Goal: Task Accomplishment & Management: Use online tool/utility

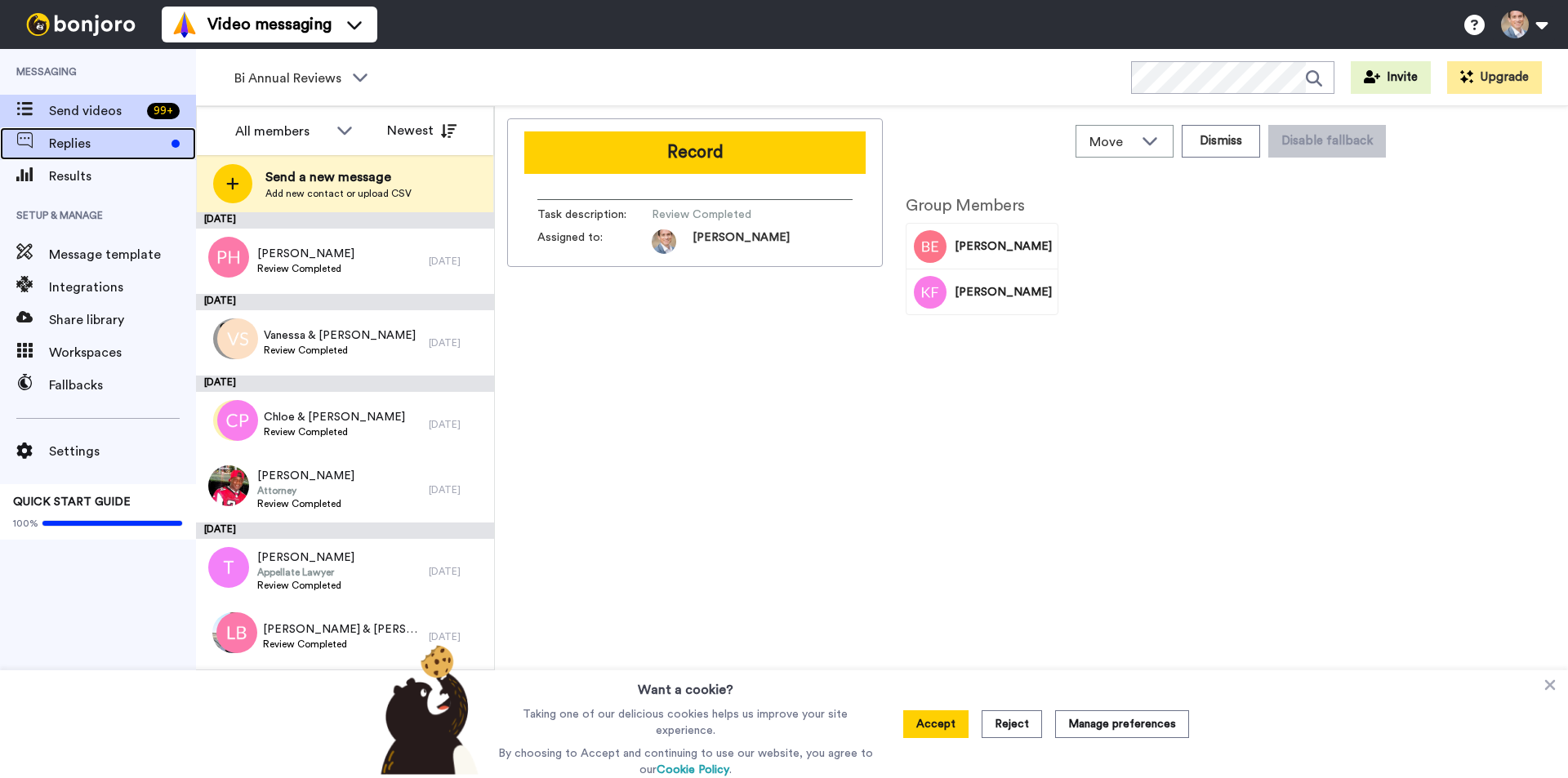
click at [76, 143] on span "Replies" at bounding box center [107, 144] width 116 height 20
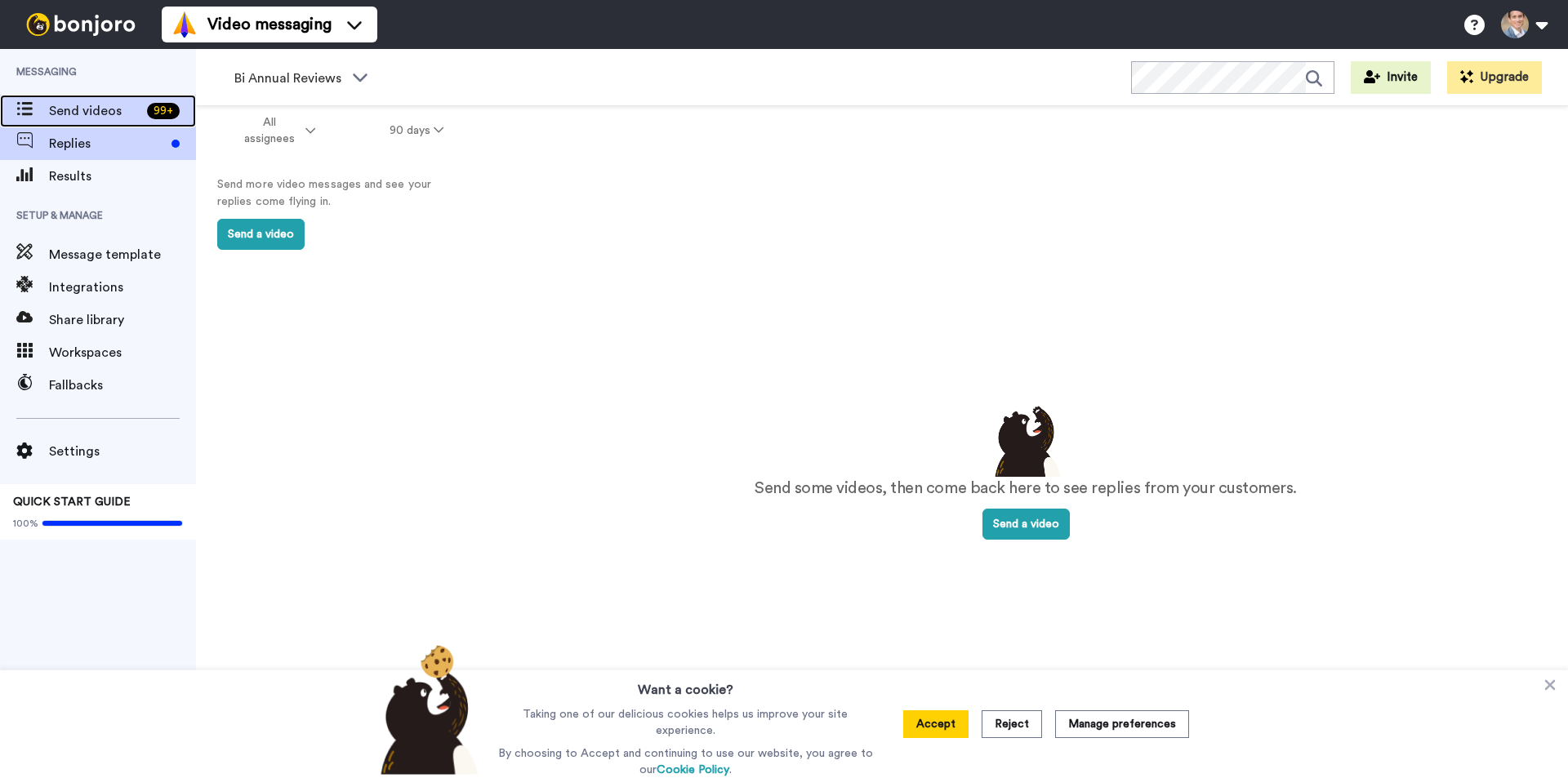
click at [65, 104] on span "Send videos" at bounding box center [94, 111] width 91 height 20
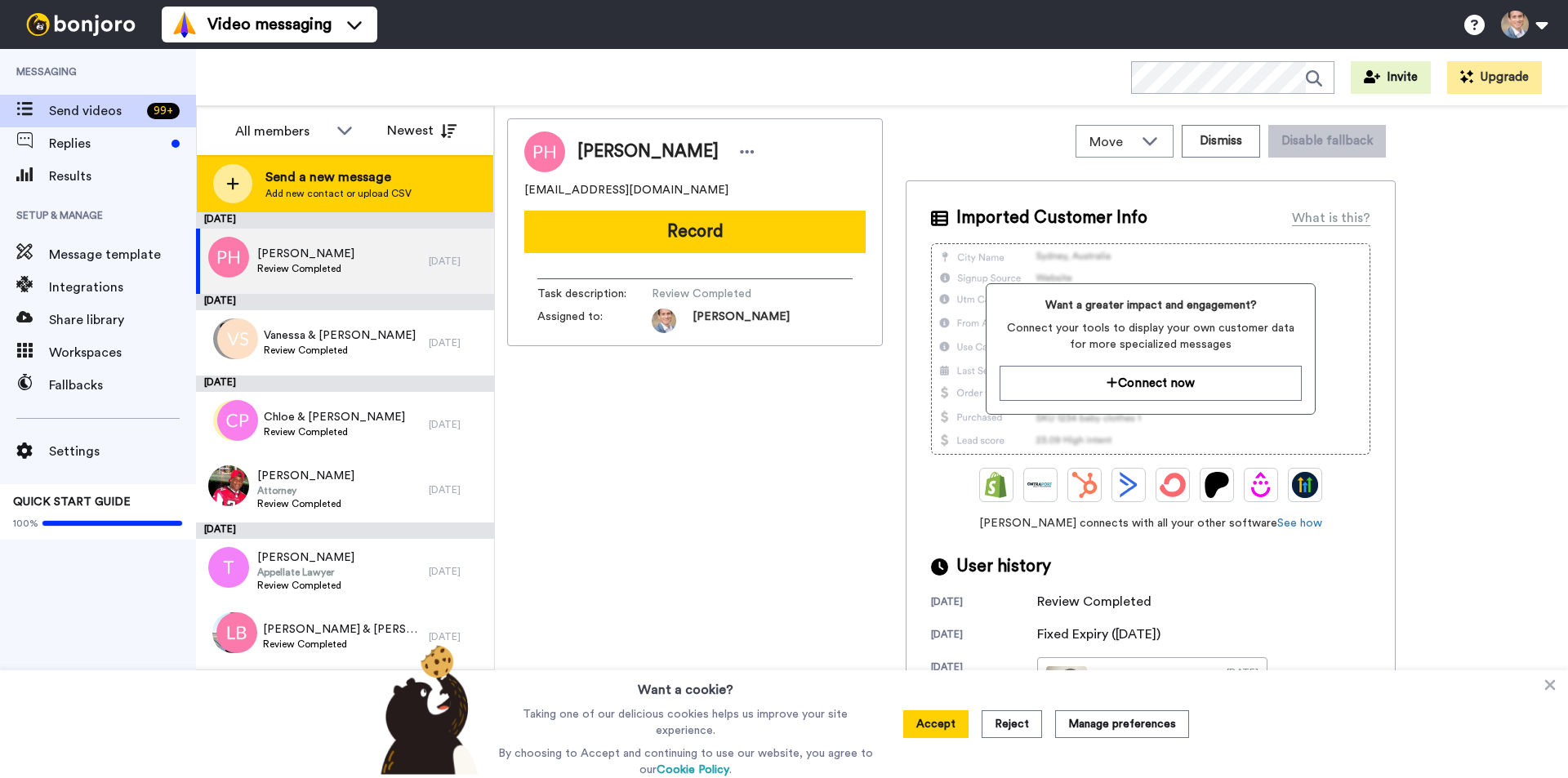
click at [221, 185] on div at bounding box center [232, 183] width 39 height 39
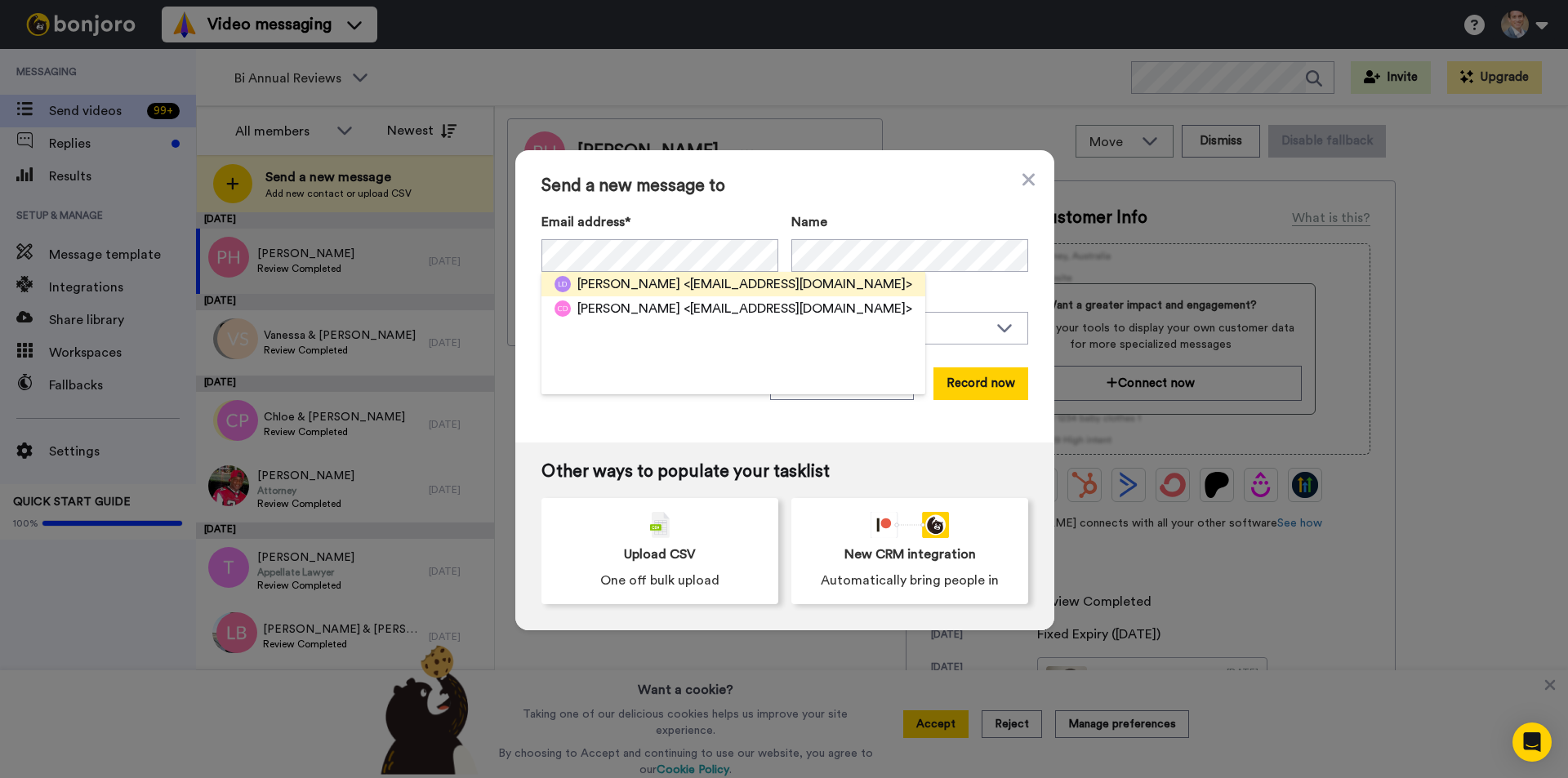
click at [621, 291] on span "Laura Doubleday" at bounding box center [629, 284] width 103 height 20
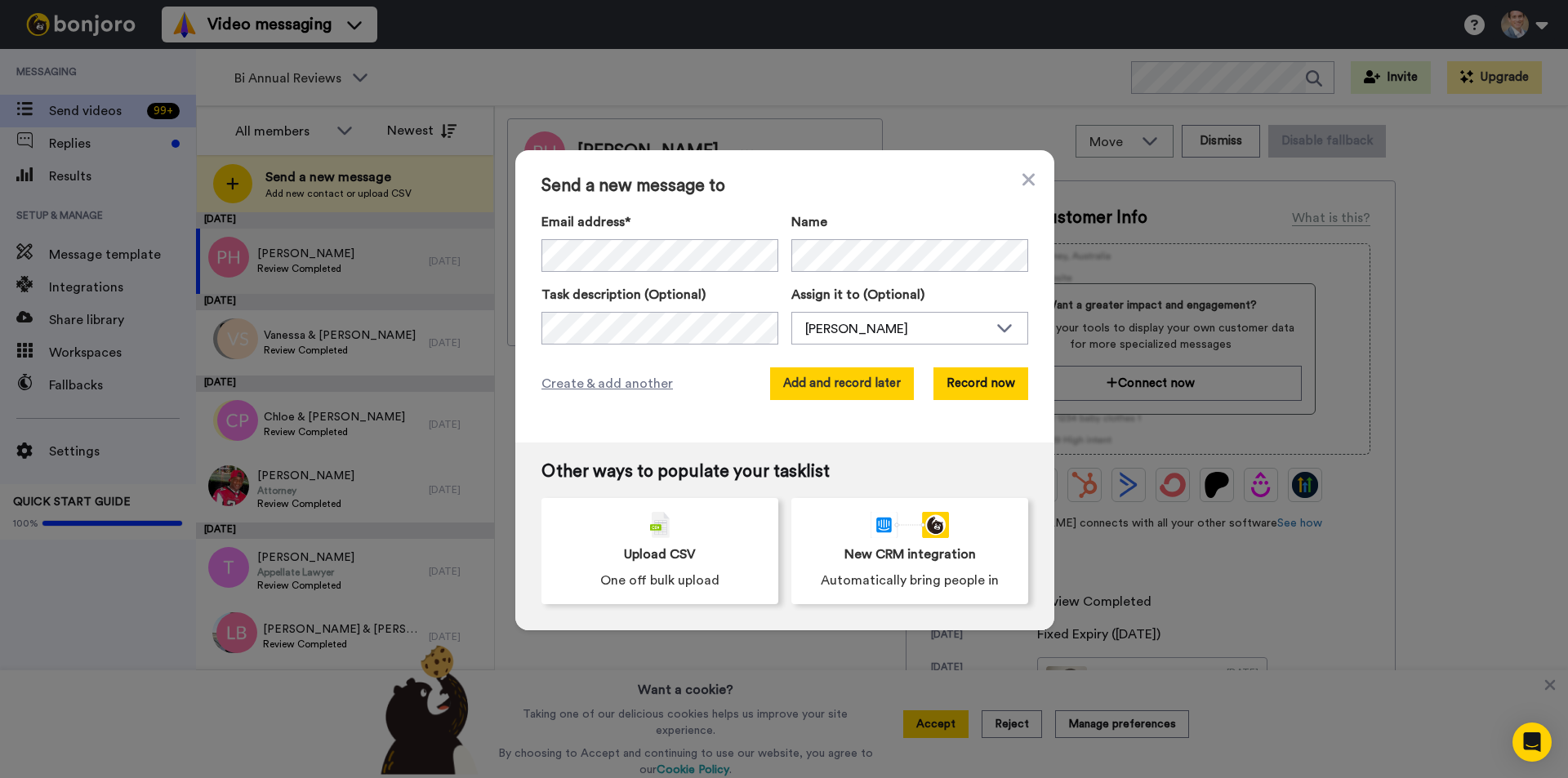
click at [866, 379] on button "Add and record later" at bounding box center [841, 383] width 143 height 32
